Goal: Task Accomplishment & Management: Complete application form

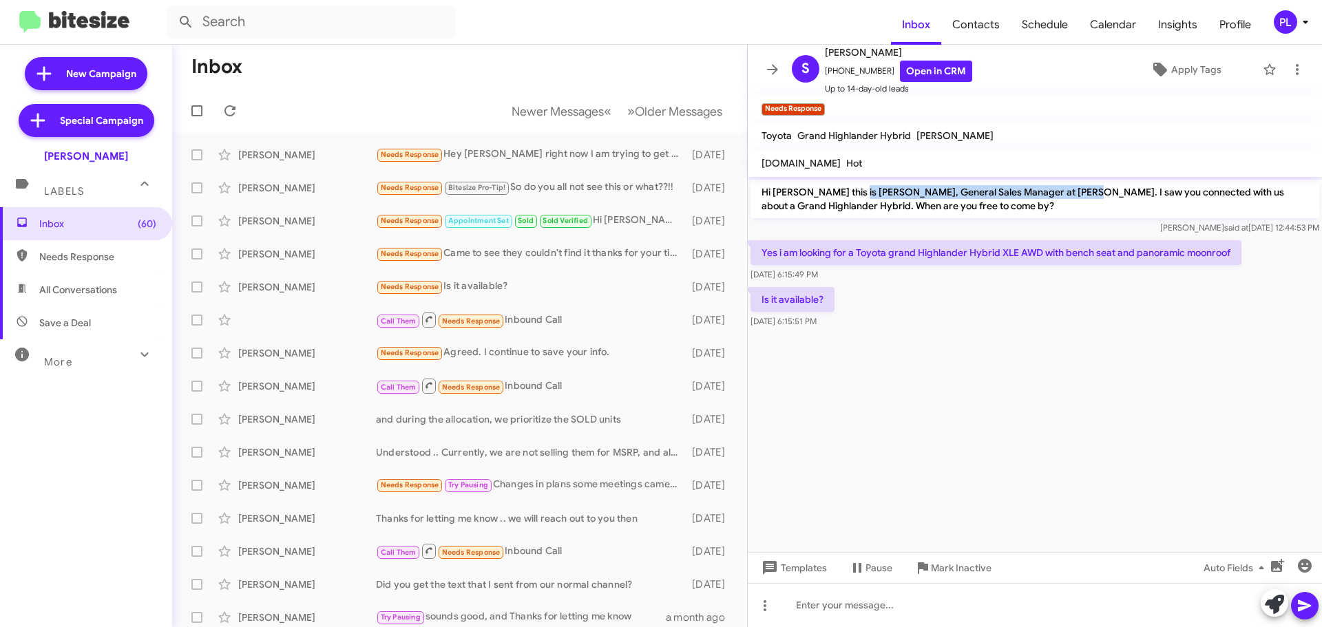
click at [1302, 16] on icon at bounding box center [1306, 22] width 17 height 17
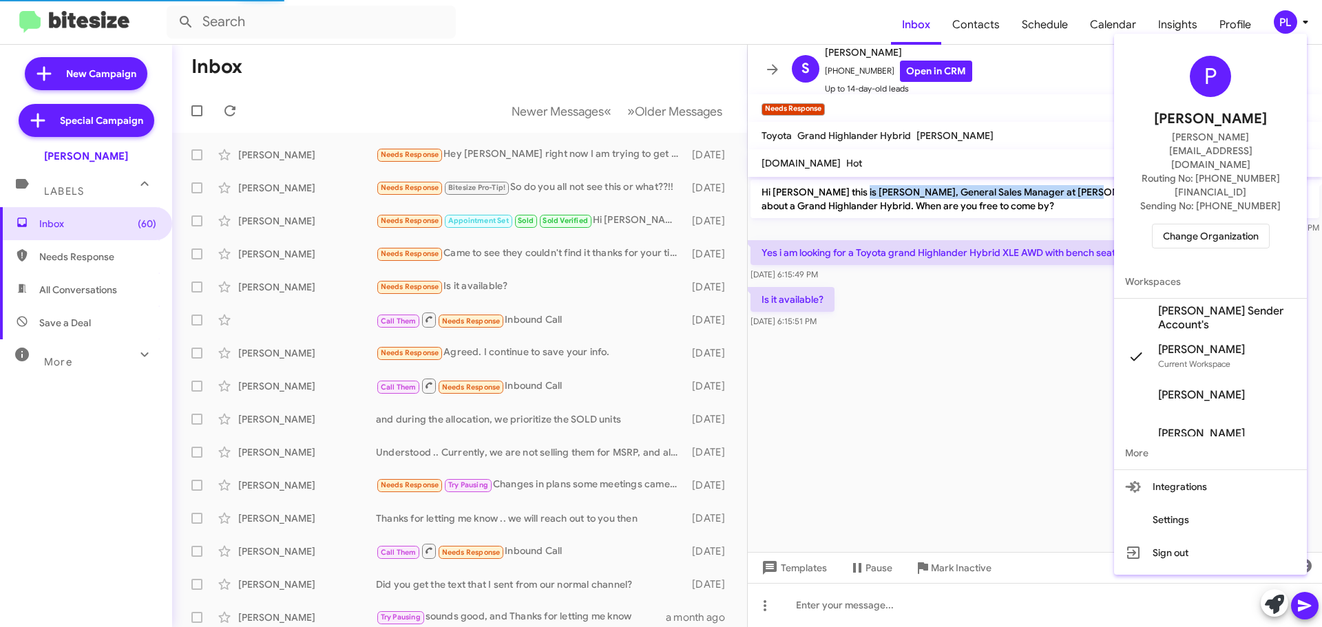
click at [1205, 225] on span "Change Organization" at bounding box center [1211, 236] width 96 height 23
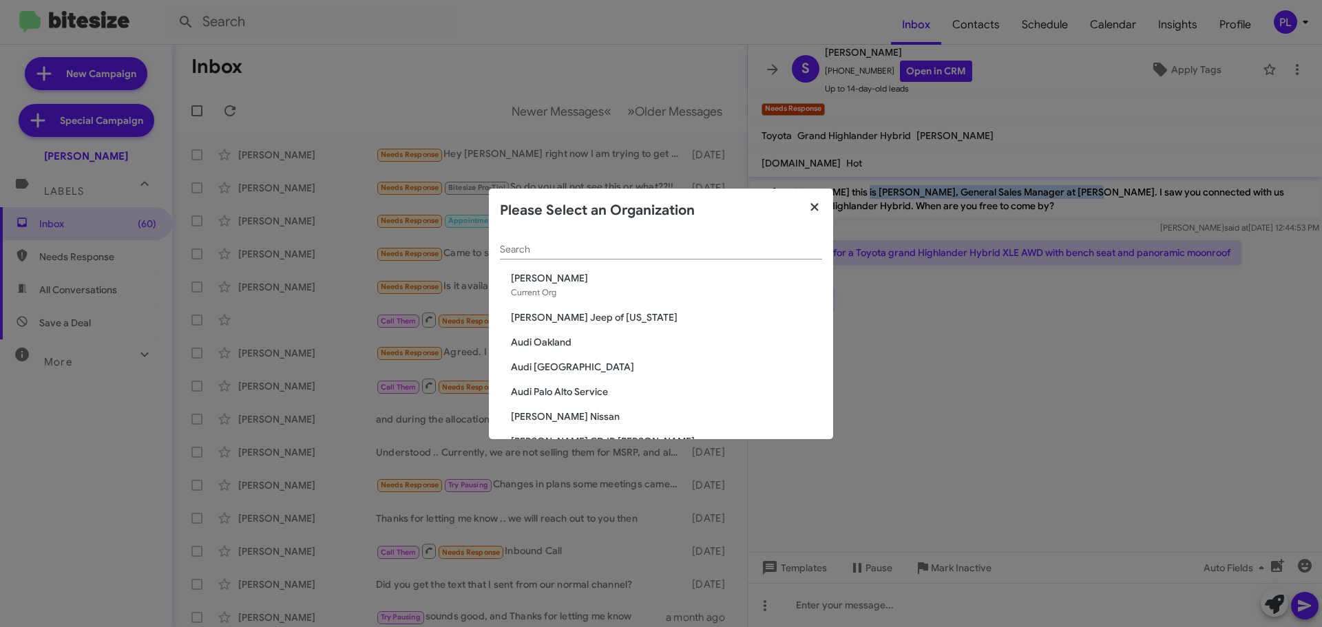
click at [817, 210] on icon "button" at bounding box center [815, 207] width 8 height 8
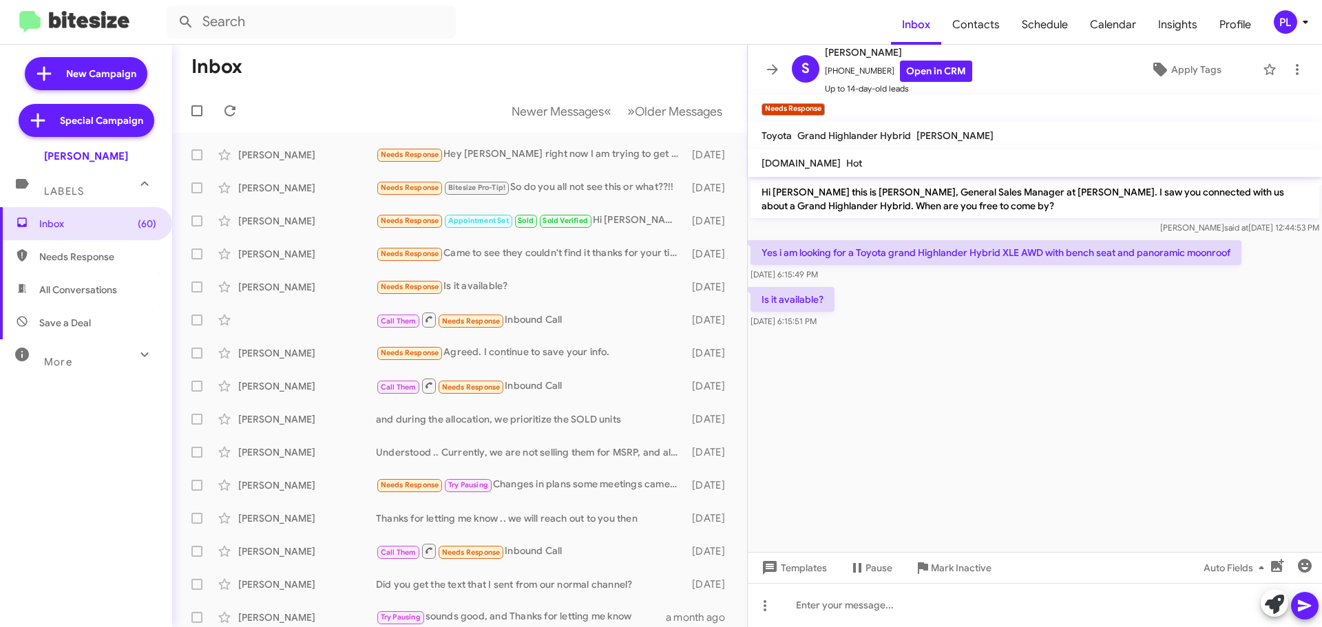
click at [1242, 28] on span "Profile" at bounding box center [1236, 25] width 54 height 40
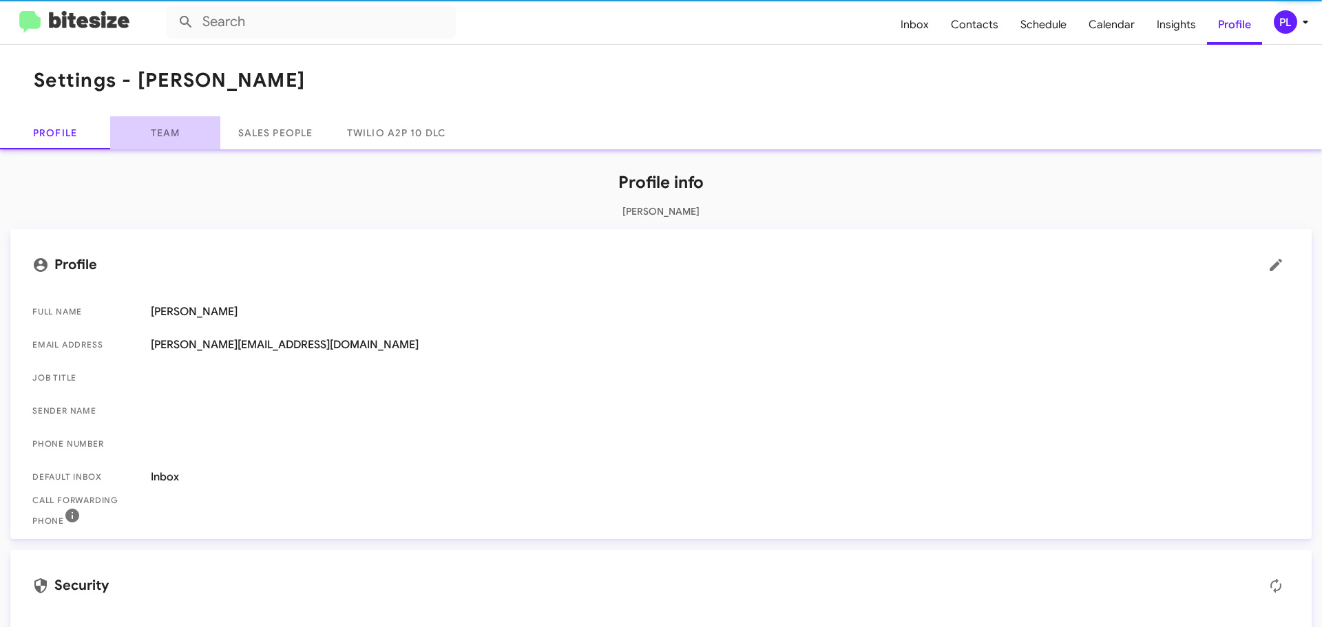
click at [178, 134] on link "Team" at bounding box center [165, 132] width 110 height 33
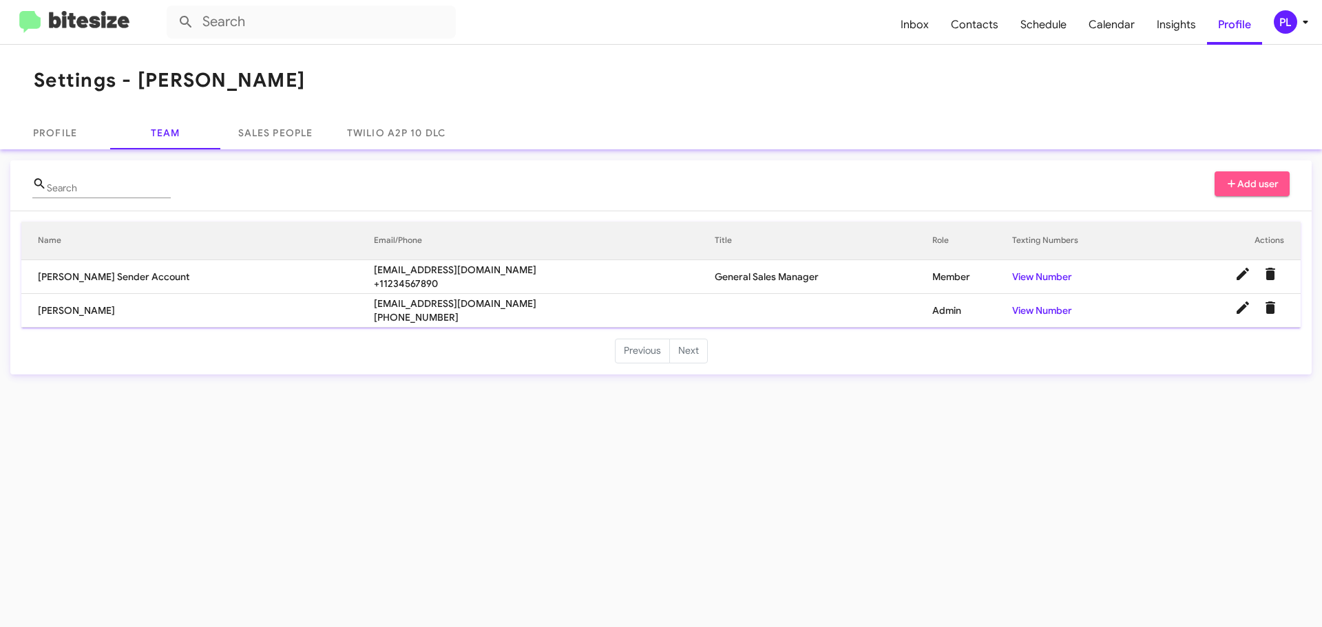
click at [1246, 191] on span "Add user" at bounding box center [1253, 183] width 54 height 25
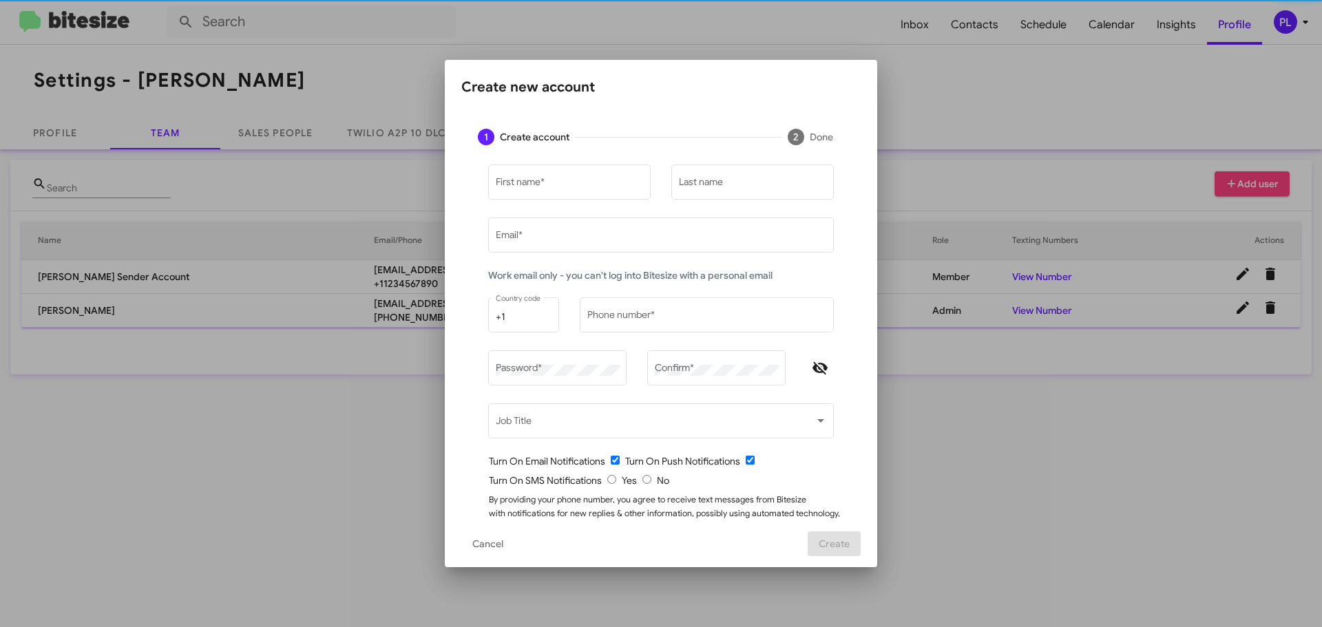
type input "[PERSON_NAME][EMAIL_ADDRESS][DOMAIN_NAME]"
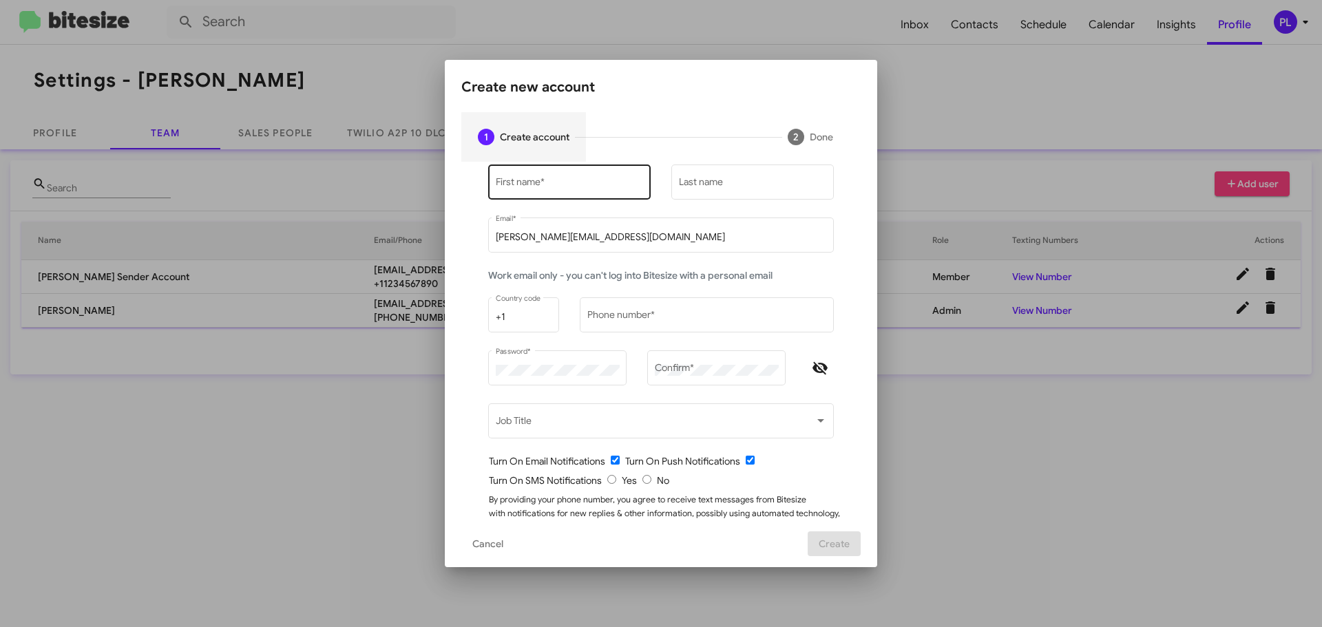
click at [577, 185] on input "First name *" at bounding box center [570, 184] width 148 height 11
paste input "Wali"
type input "Wali"
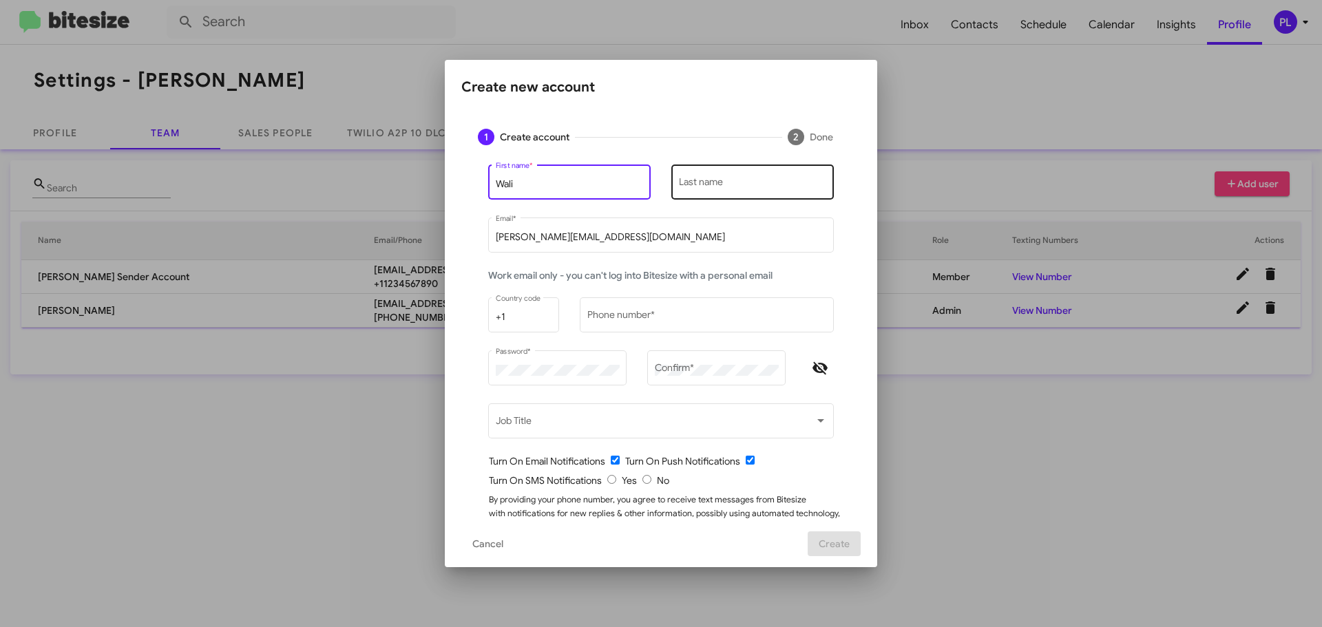
click at [715, 184] on input "Last name" at bounding box center [753, 184] width 148 height 11
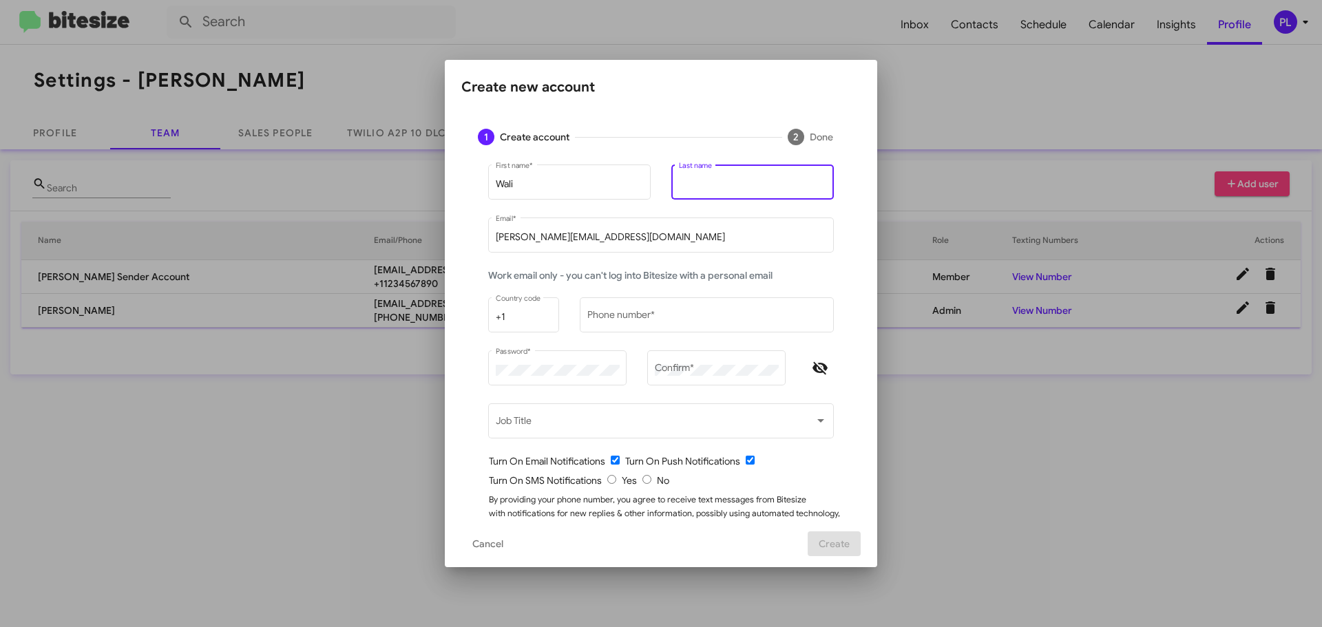
paste input "razaqi"
click at [671, 186] on div "[PERSON_NAME] Last name" at bounding box center [752, 181] width 163 height 38
type input "Razaqi"
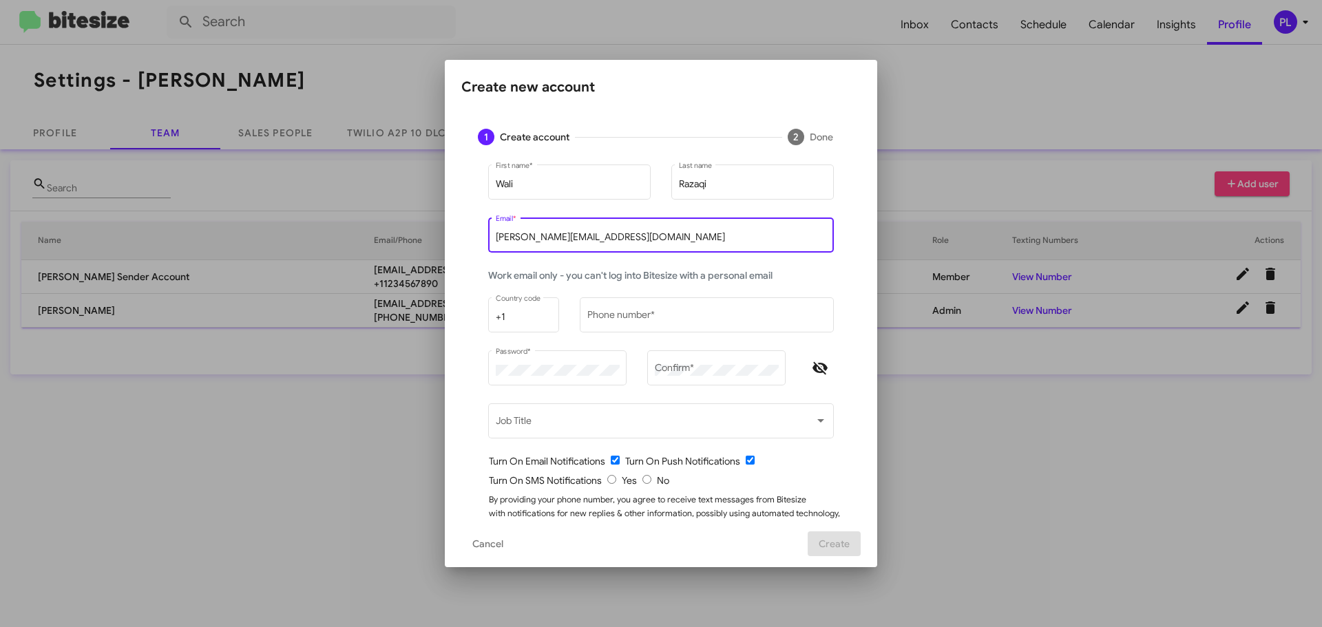
drag, startPoint x: 692, startPoint y: 243, endPoint x: 284, endPoint y: 214, distance: 408.7
click at [284, 214] on div "Create new account 1 Create account 2 Done Wali First name * [PERSON_NAME] Last…" at bounding box center [661, 313] width 1322 height 627
paste input "[EMAIL_ADDRESS][DOMAIN_NAME]"
type input "[EMAIL_ADDRESS][DOMAIN_NAME]"
click at [626, 315] on input "Phone number *" at bounding box center [707, 317] width 240 height 11
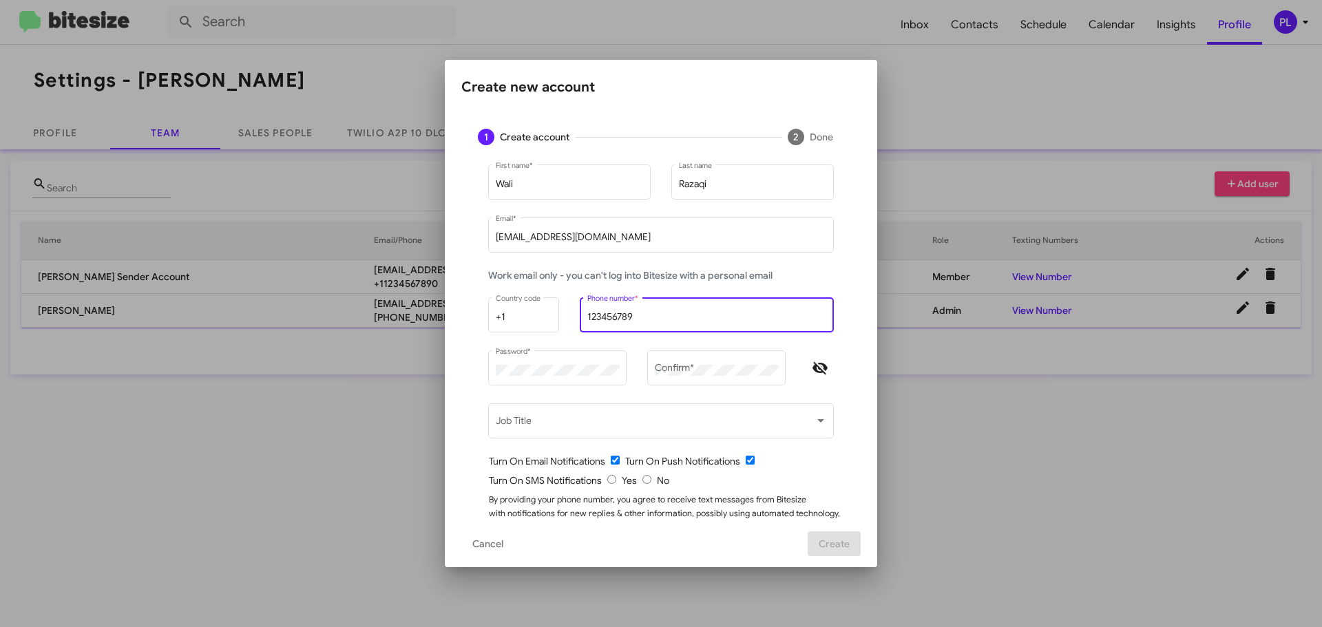
type input "123456789"
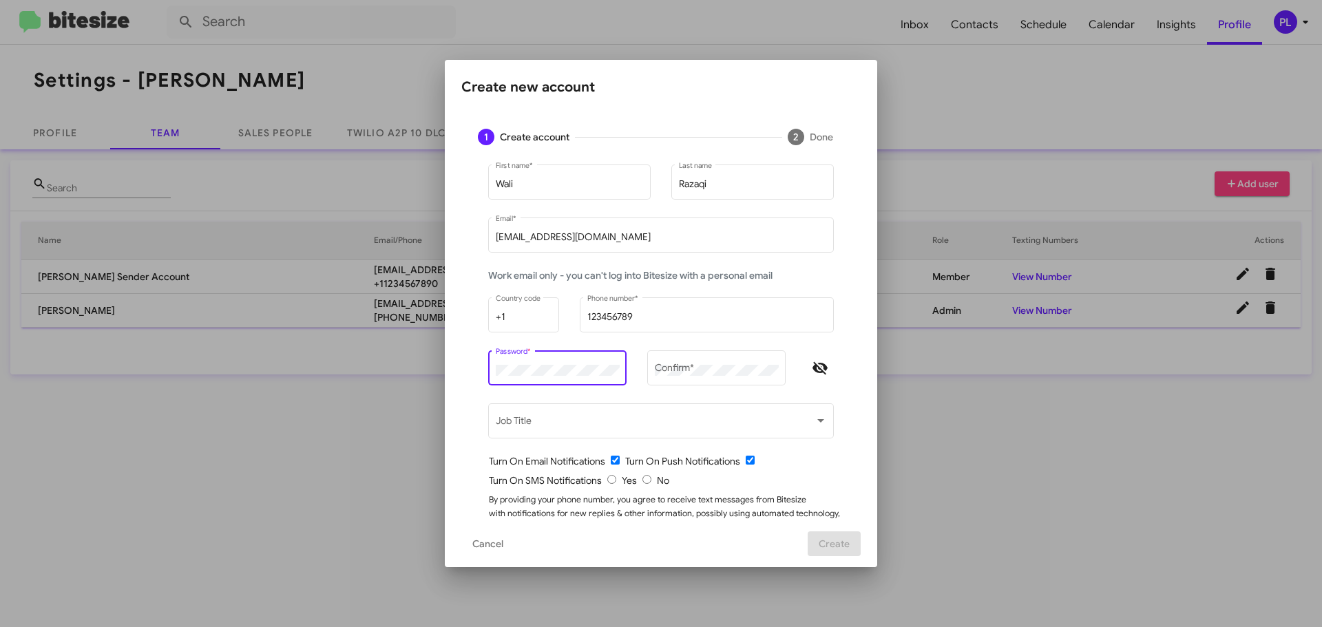
click at [344, 370] on div "Create new account 1 Create account 2 Done Wali First name * [PERSON_NAME] Last…" at bounding box center [661, 313] width 1322 height 627
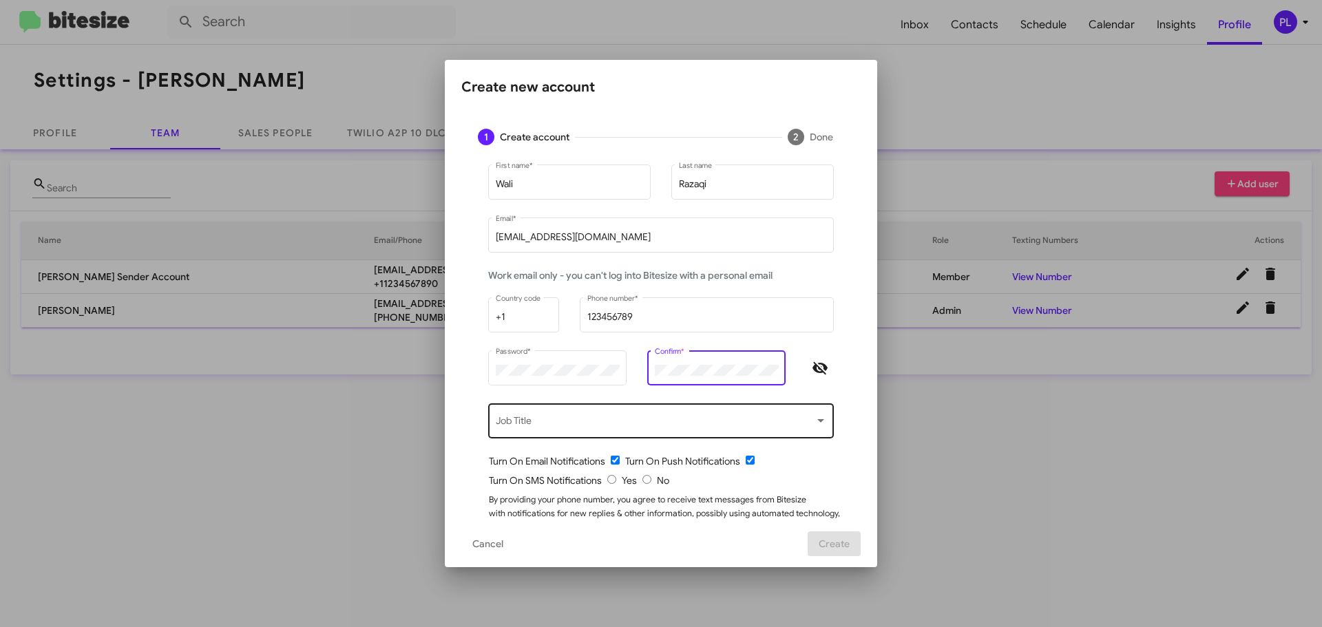
click at [666, 420] on span at bounding box center [655, 423] width 319 height 11
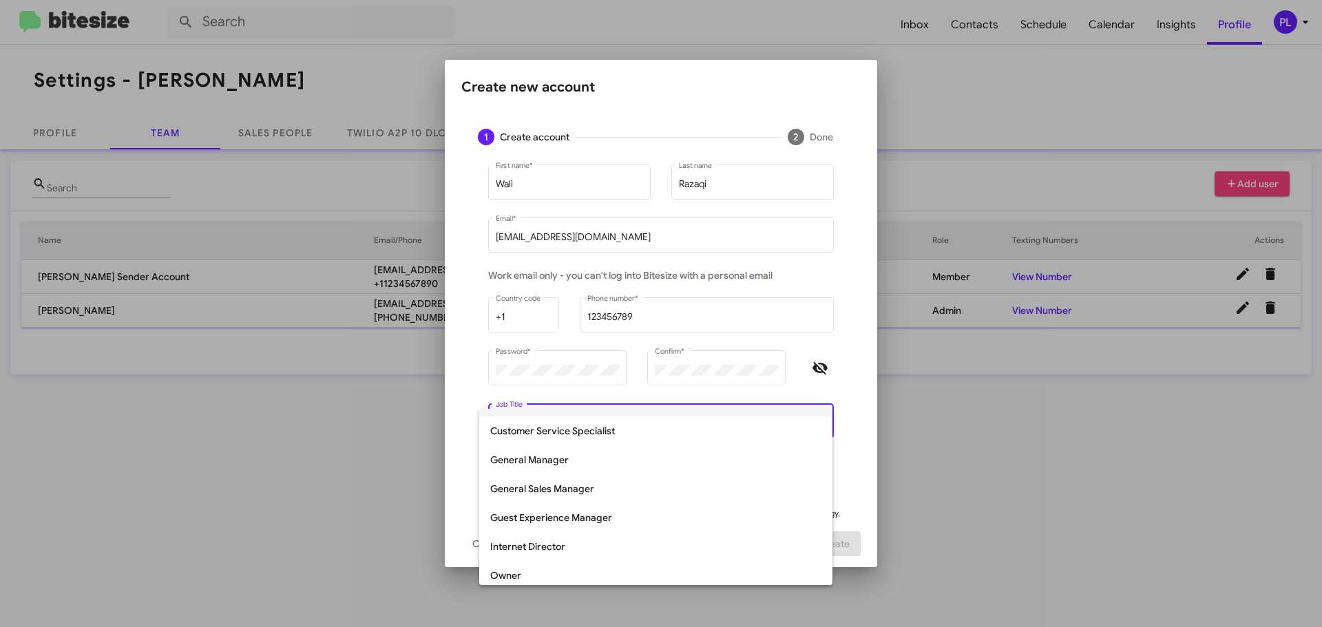
scroll to position [138, 0]
click at [562, 537] on span "Internet Director" at bounding box center [655, 546] width 331 height 29
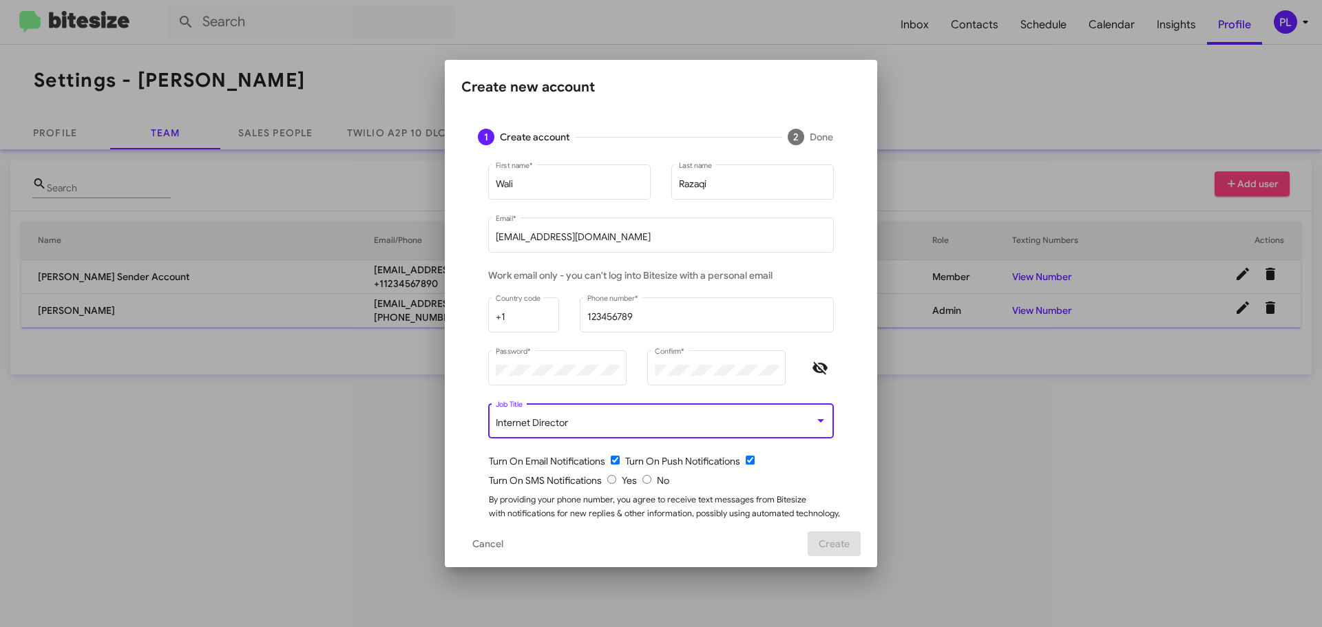
click at [607, 480] on input "radio" at bounding box center [611, 479] width 9 height 9
radio input "true"
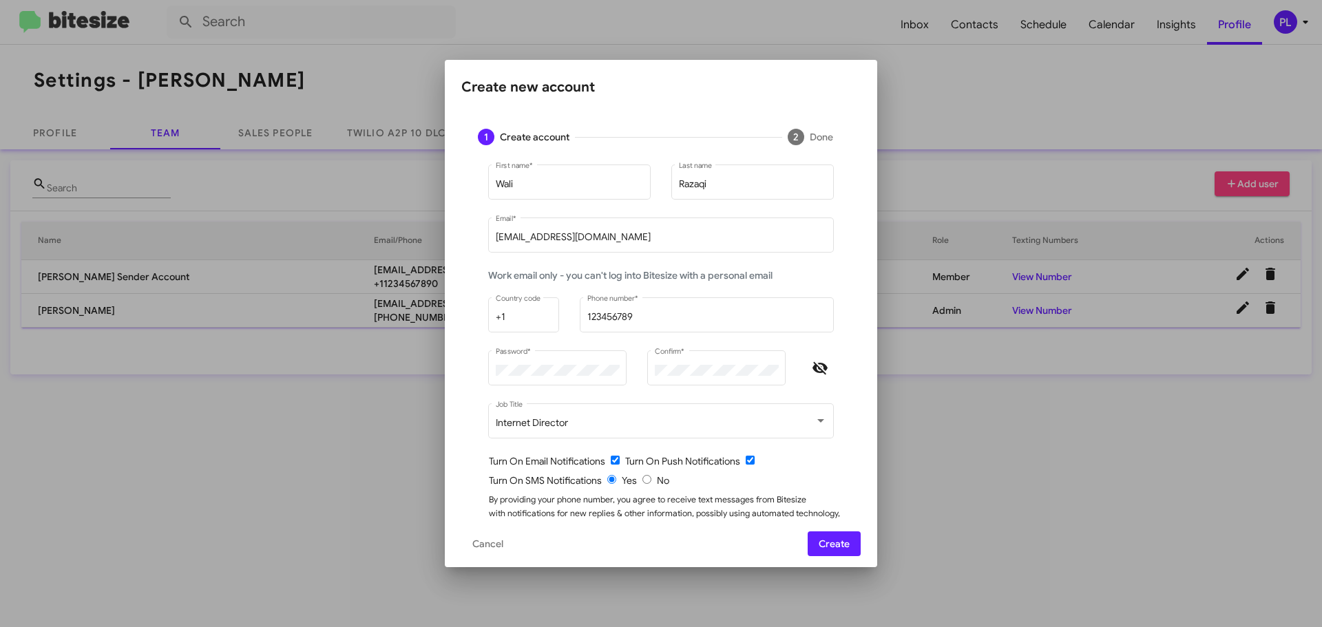
click at [838, 543] on span "Create" at bounding box center [834, 544] width 31 height 25
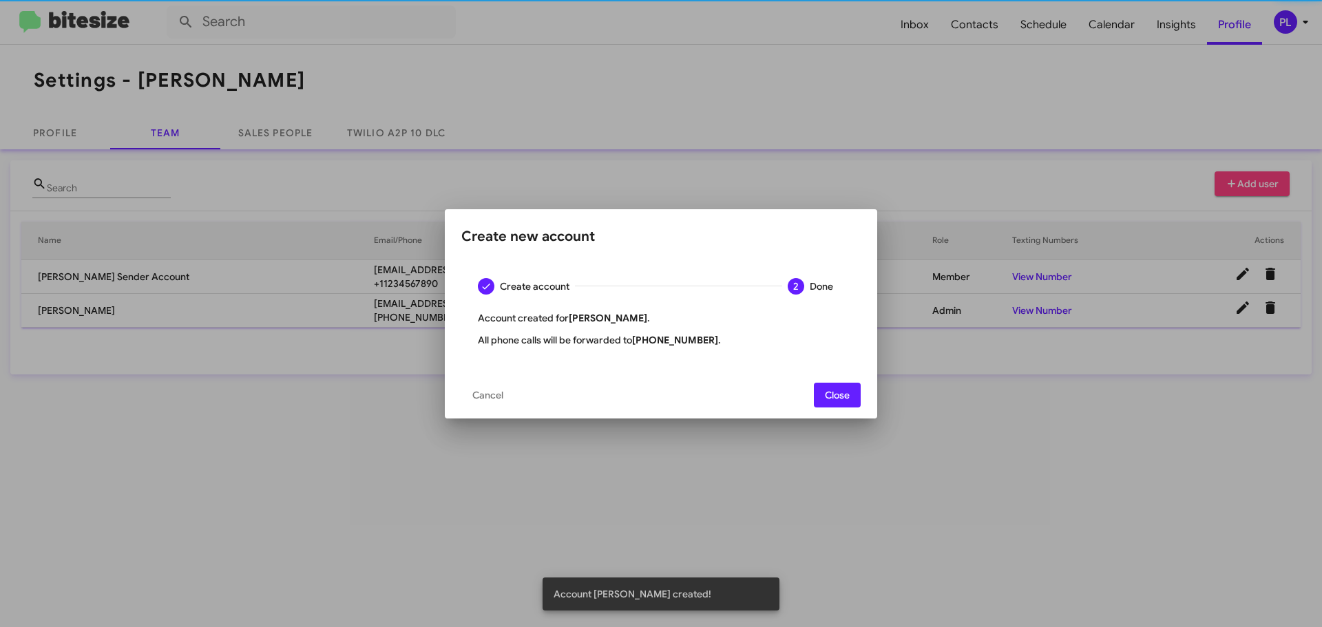
click at [848, 394] on span "Close" at bounding box center [837, 395] width 25 height 25
